Goal: Task Accomplishment & Management: Manage account settings

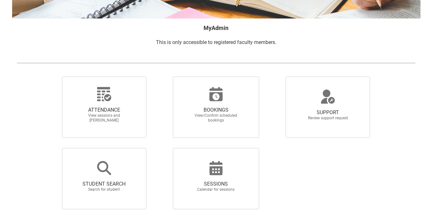
scroll to position [98, 0]
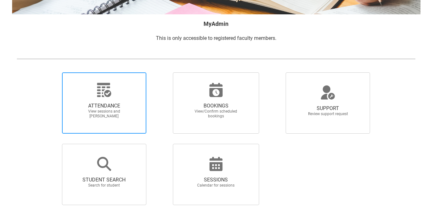
click at [127, 111] on span "View sessions and [PERSON_NAME]" at bounding box center [104, 114] width 56 height 10
click at [51, 73] on input "ATTENDANCE View sessions and [PERSON_NAME]" at bounding box center [51, 72] width 0 height 0
radio input "true"
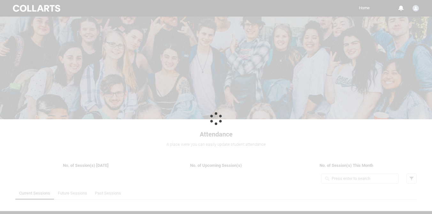
click at [100, 196] on div at bounding box center [216, 118] width 432 height 237
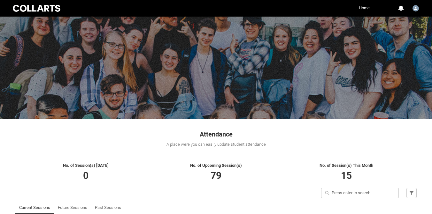
scroll to position [37, 0]
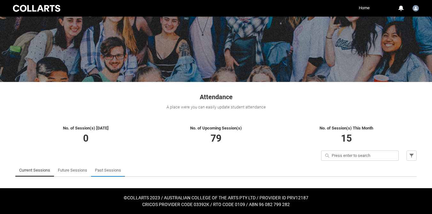
click at [110, 169] on link "Past Sessions" at bounding box center [108, 170] width 26 height 13
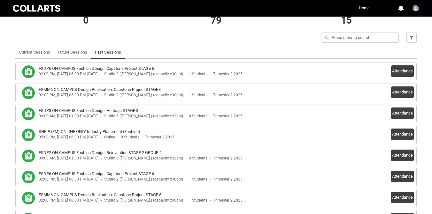
scroll to position [161, 0]
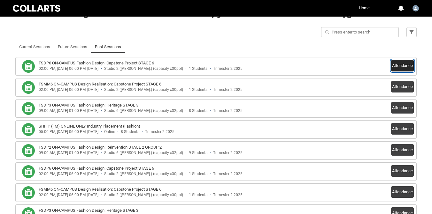
click at [402, 67] on button "Attendance" at bounding box center [402, 66] width 23 height 12
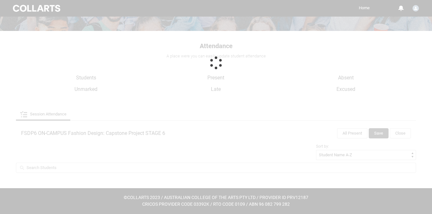
scroll to position [88, 0]
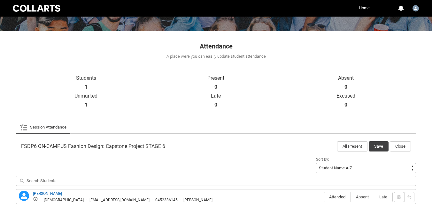
click at [333, 201] on label "Attended" at bounding box center [337, 198] width 27 height 10
click at [324, 198] on input "Attended" at bounding box center [324, 197] width 0 height 0
type lightning-radio-group "Attended"
radio input "true"
click at [376, 146] on button "Save" at bounding box center [379, 147] width 20 height 10
